Goal: Register for event/course

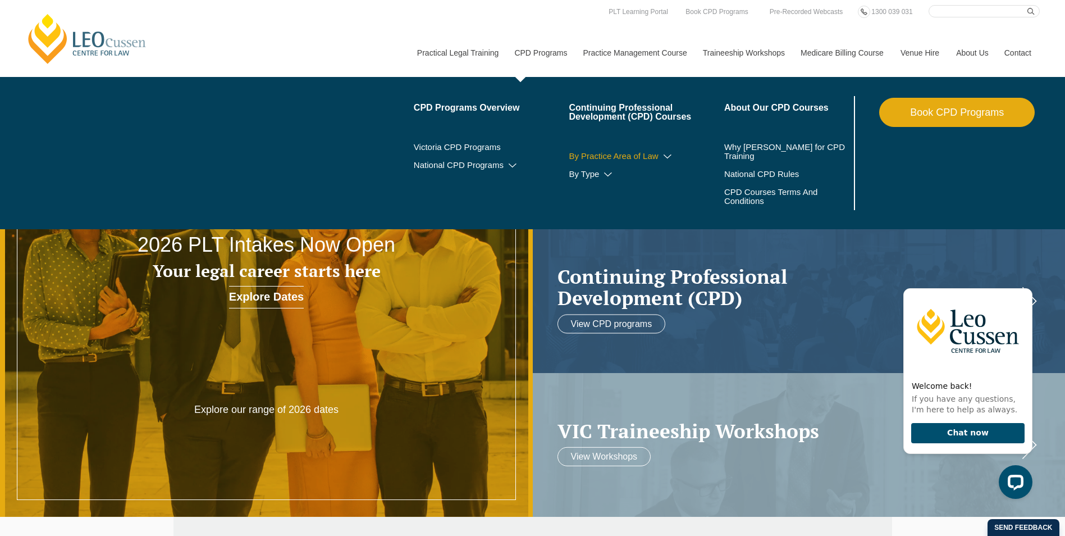
click at [672, 154] on icon at bounding box center [667, 157] width 11 height 8
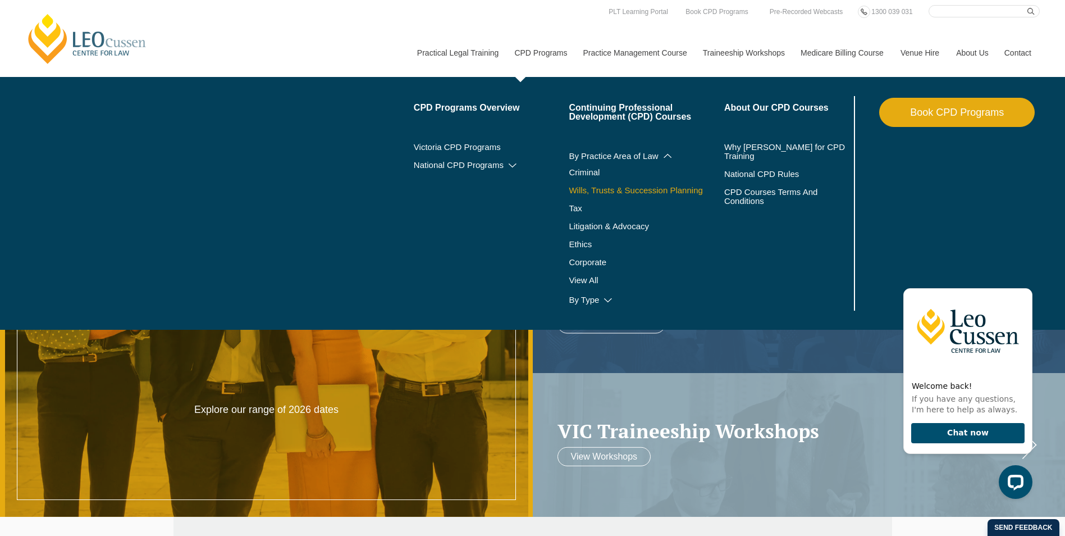
click at [630, 189] on link "Wills, Trusts & Succession Planning" at bounding box center [647, 190] width 156 height 9
click at [539, 55] on link "CPD Programs" at bounding box center [540, 53] width 69 height 48
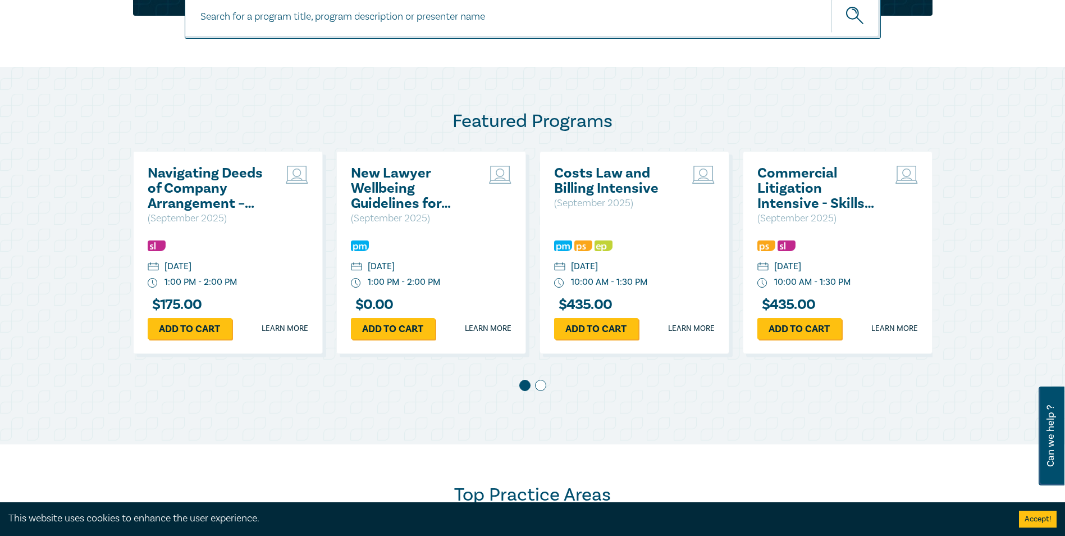
scroll to position [503, 0]
click at [545, 385] on span at bounding box center [540, 384] width 11 height 11
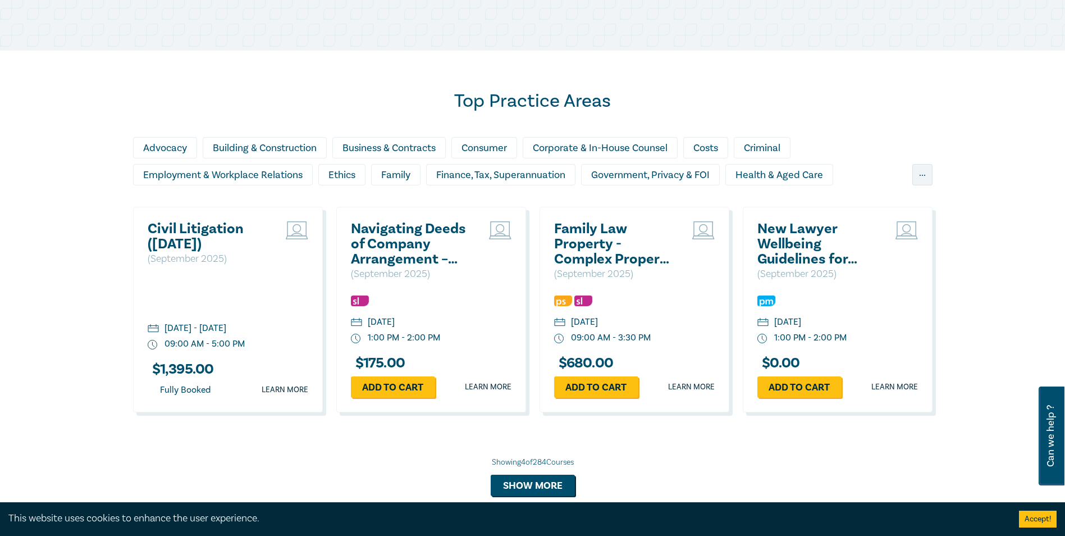
scroll to position [952, 0]
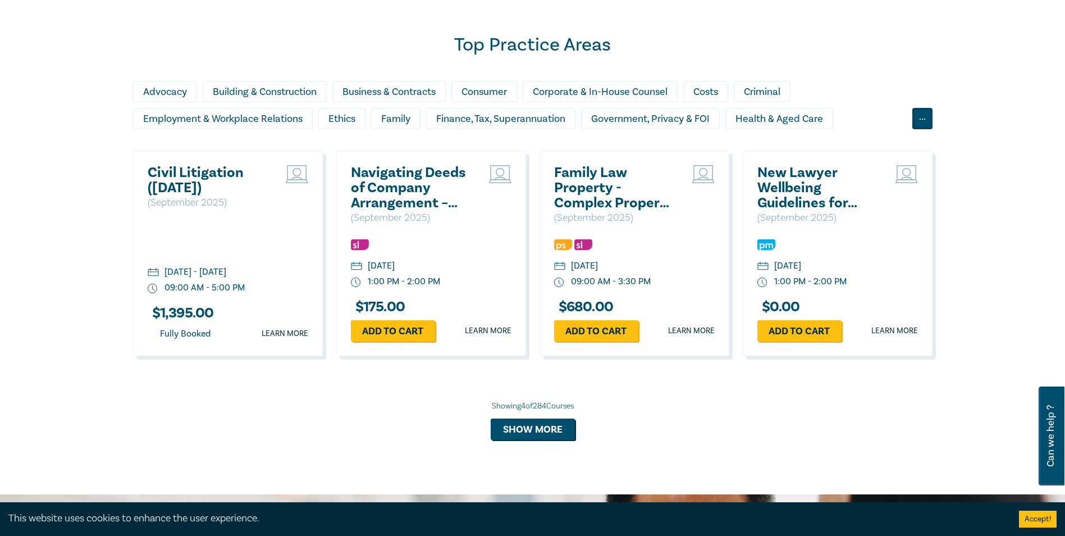
click at [914, 121] on div "..." at bounding box center [923, 118] width 20 height 21
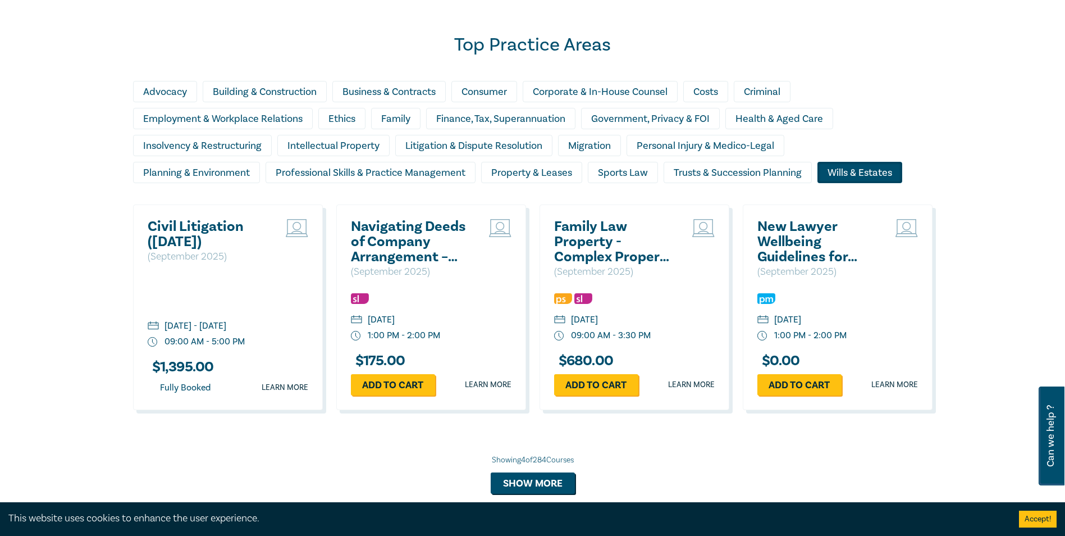
click at [877, 164] on div "Wills & Estates" at bounding box center [860, 172] width 85 height 21
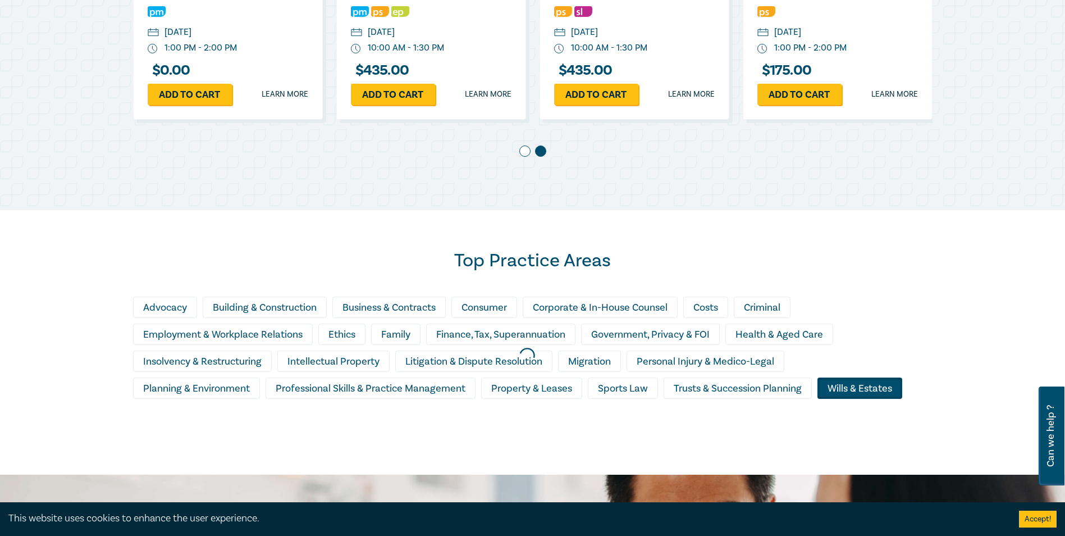
scroll to position [727, 0]
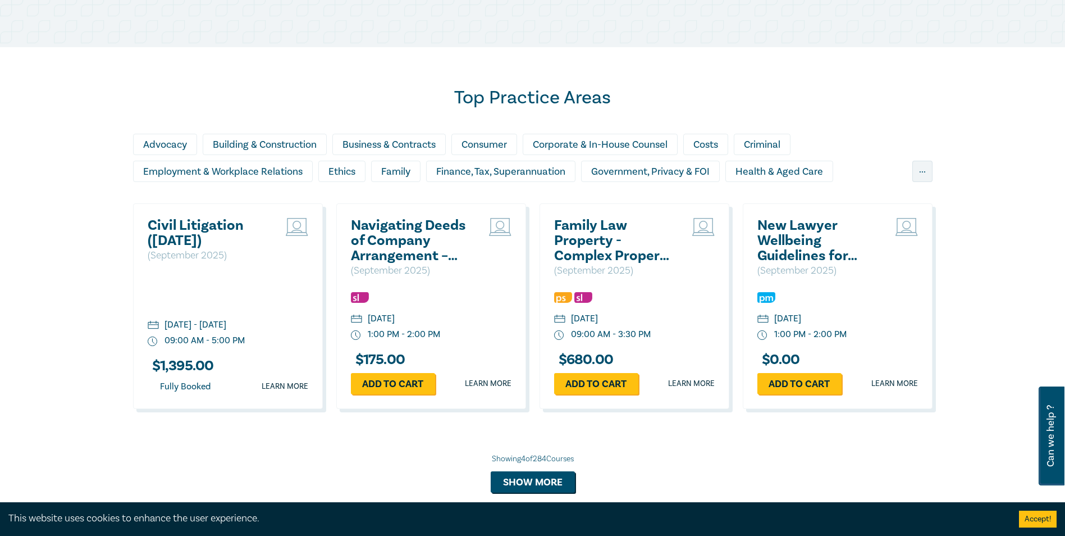
scroll to position [898, 0]
drag, startPoint x: 920, startPoint y: 172, endPoint x: 896, endPoint y: 176, distance: 23.8
click at [919, 172] on div "..." at bounding box center [923, 171] width 20 height 21
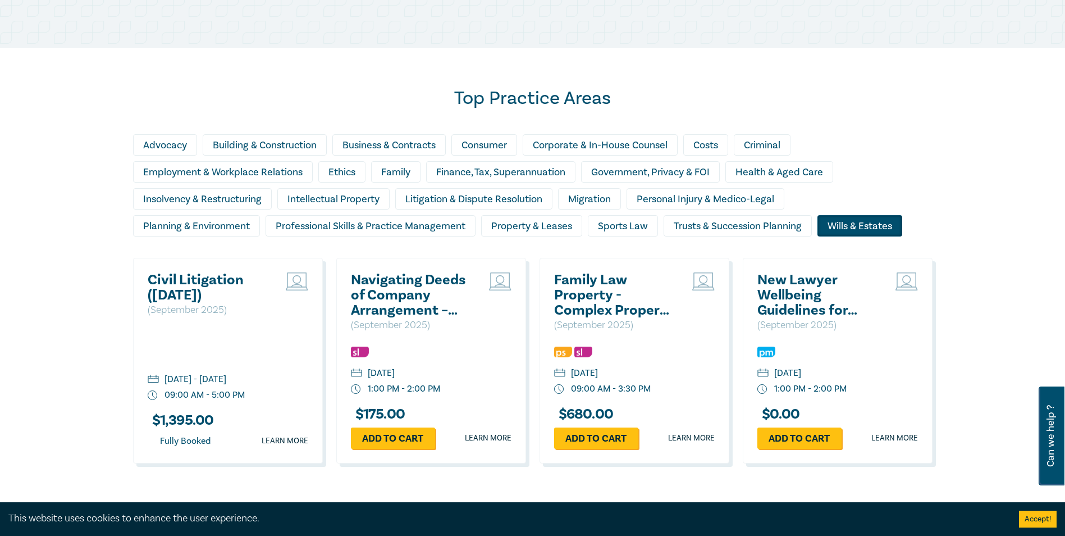
click at [833, 221] on div "Wills & Estates" at bounding box center [860, 225] width 85 height 21
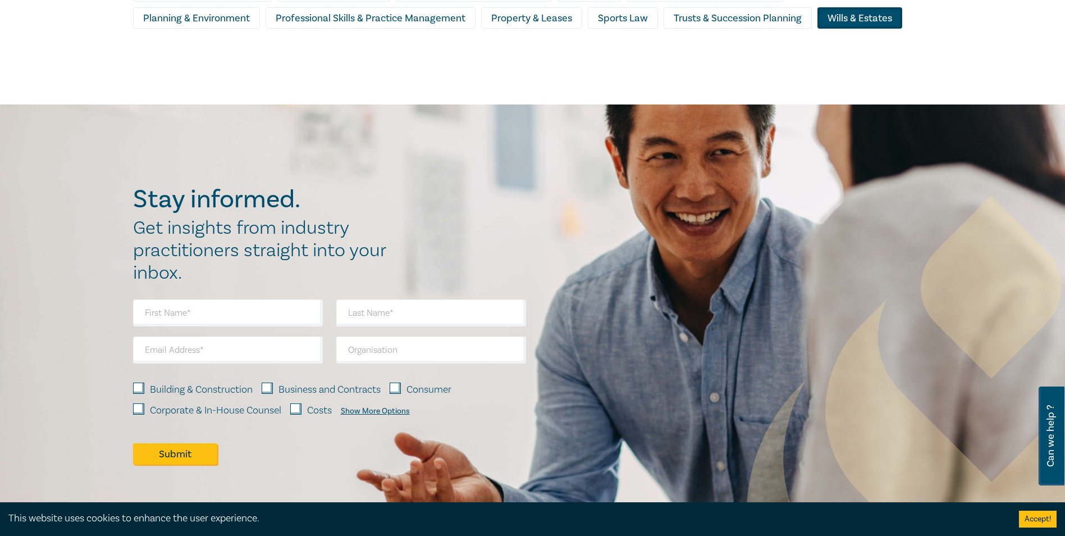
scroll to position [955, 0]
